Goal: Consume media (video, audio)

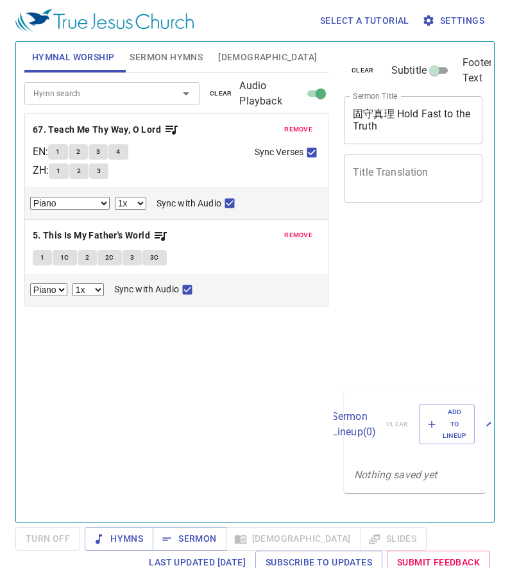
select select "1"
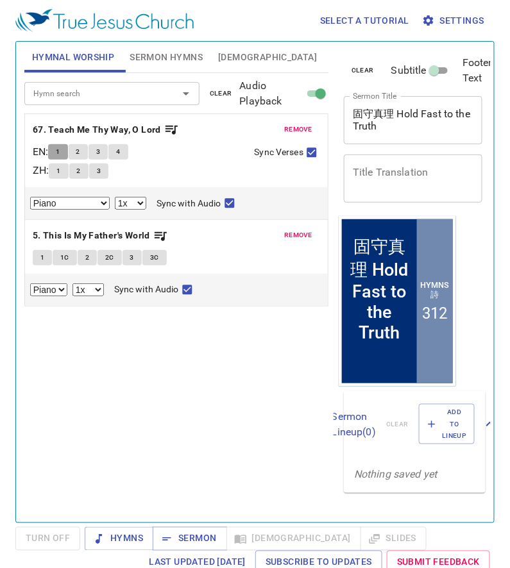
click at [60, 149] on button "1" at bounding box center [57, 151] width 19 height 15
checkbox input "false"
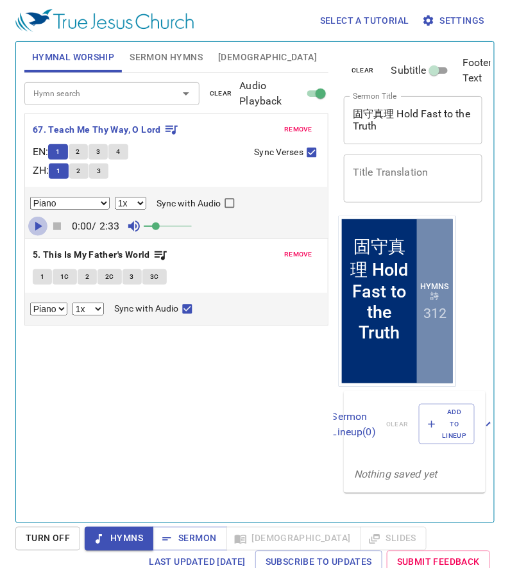
click at [40, 226] on icon "button" at bounding box center [38, 226] width 7 height 9
drag, startPoint x: 161, startPoint y: 230, endPoint x: 196, endPoint y: 230, distance: 34.6
click at [196, 230] on span at bounding box center [192, 227] width 8 height 8
click at [58, 226] on icon "button" at bounding box center [57, 227] width 8 height 8
click at [37, 229] on icon "button" at bounding box center [37, 226] width 15 height 15
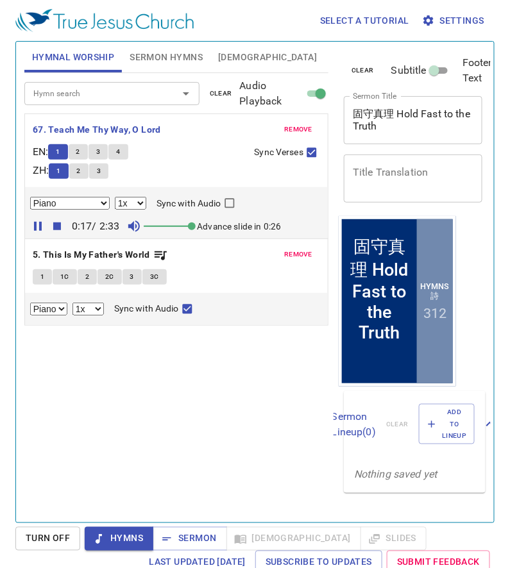
click at [56, 226] on icon "button" at bounding box center [57, 227] width 8 height 8
